Goal: Check status

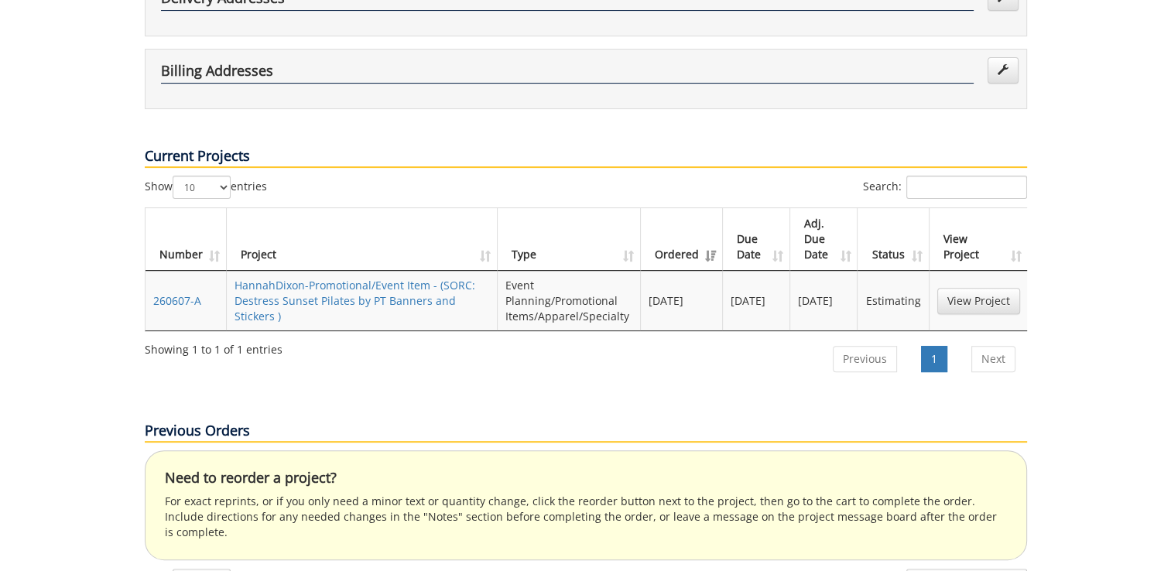
scroll to position [441, 0]
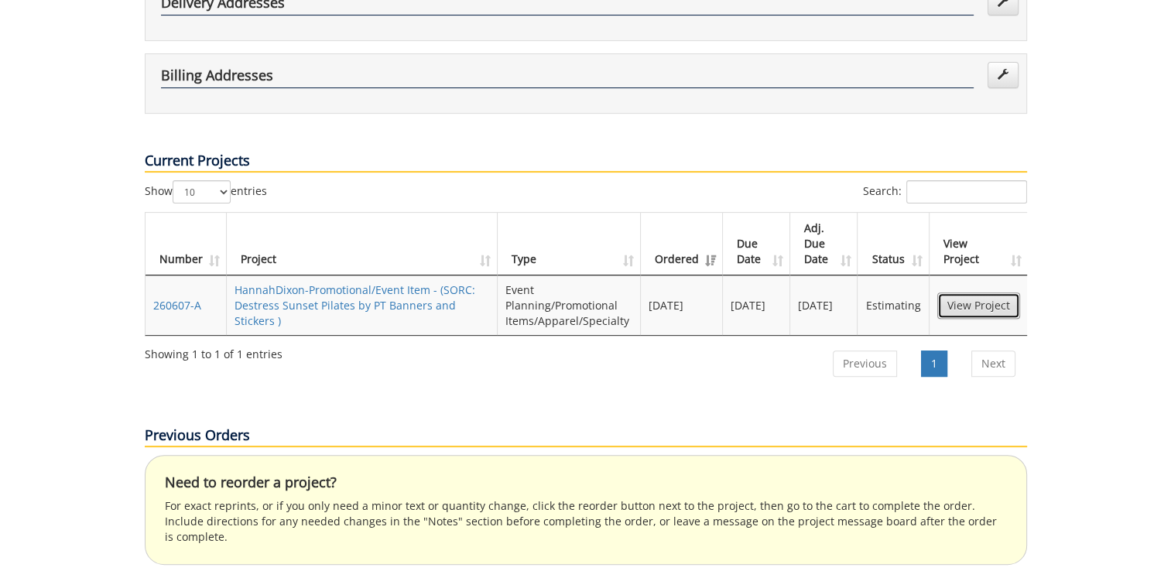
click at [997, 293] on link "View Project" at bounding box center [978, 306] width 83 height 26
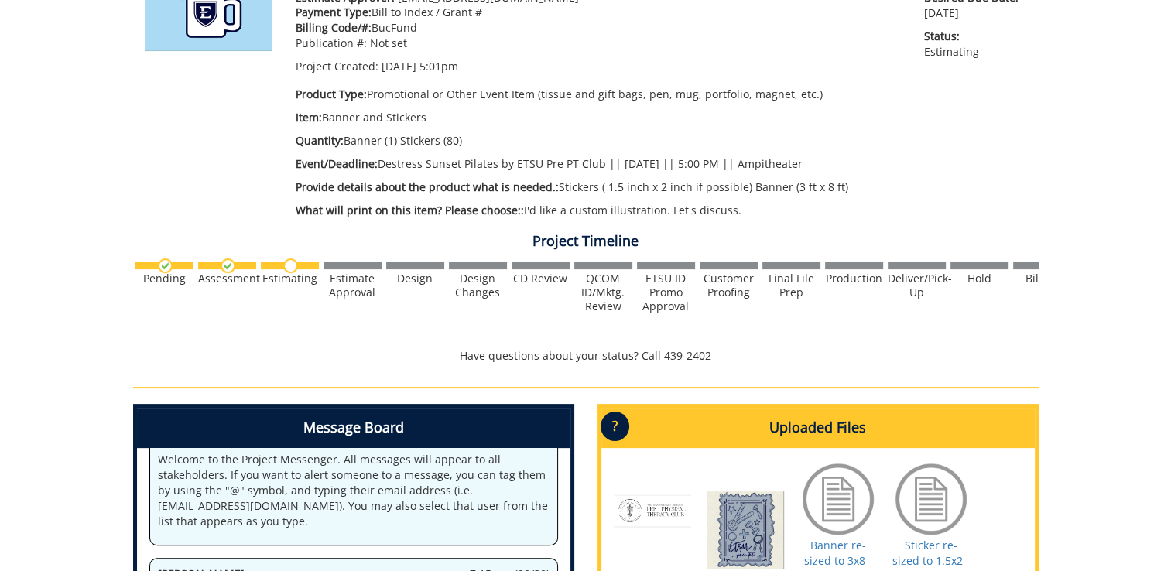
scroll to position [276, 0]
